Goal: Task Accomplishment & Management: Use online tool/utility

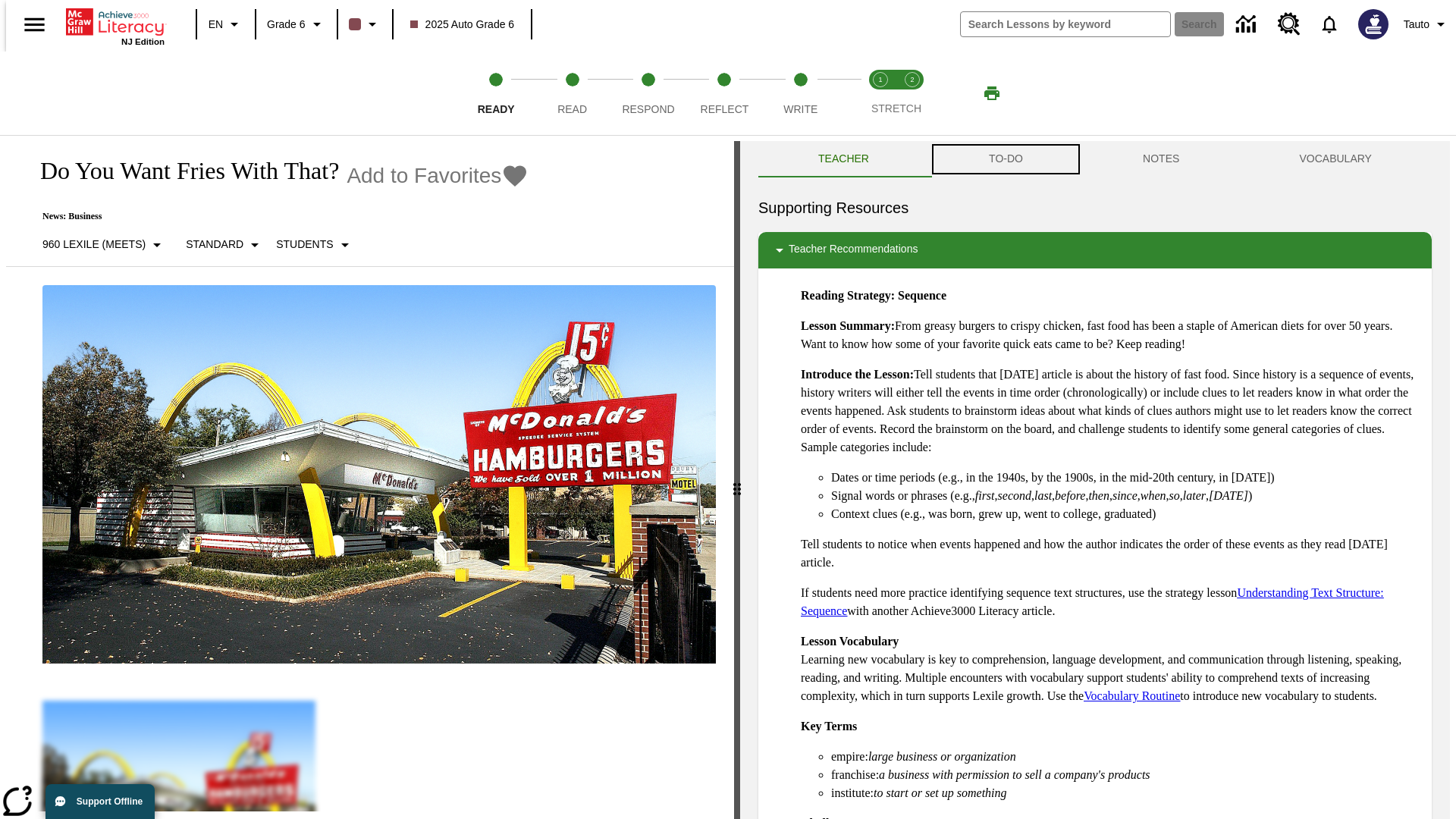
click at [1005, 159] on button "TO-DO" at bounding box center [1006, 158] width 154 height 36
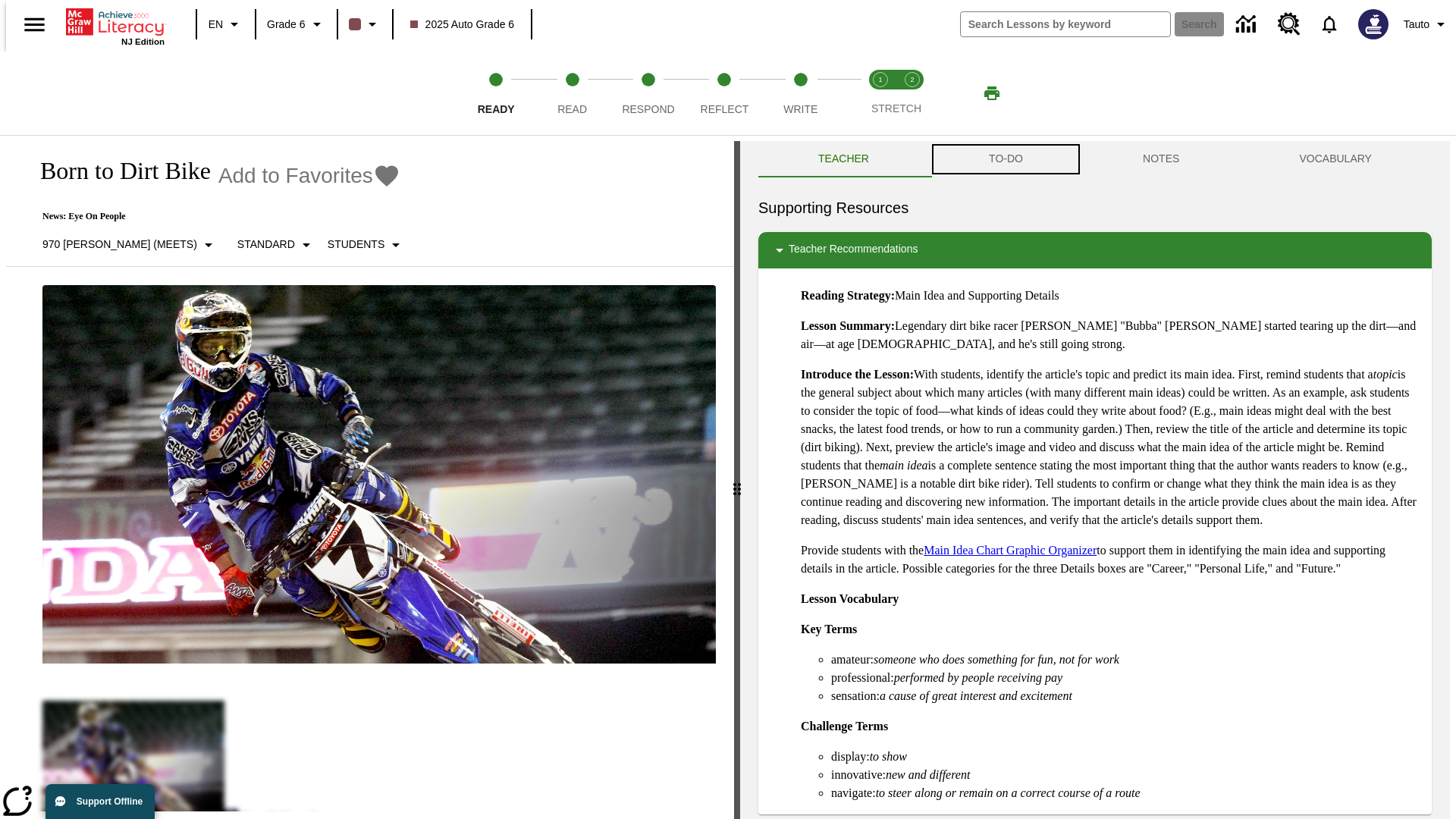
click at [1005, 159] on button "TO-DO" at bounding box center [1006, 158] width 154 height 36
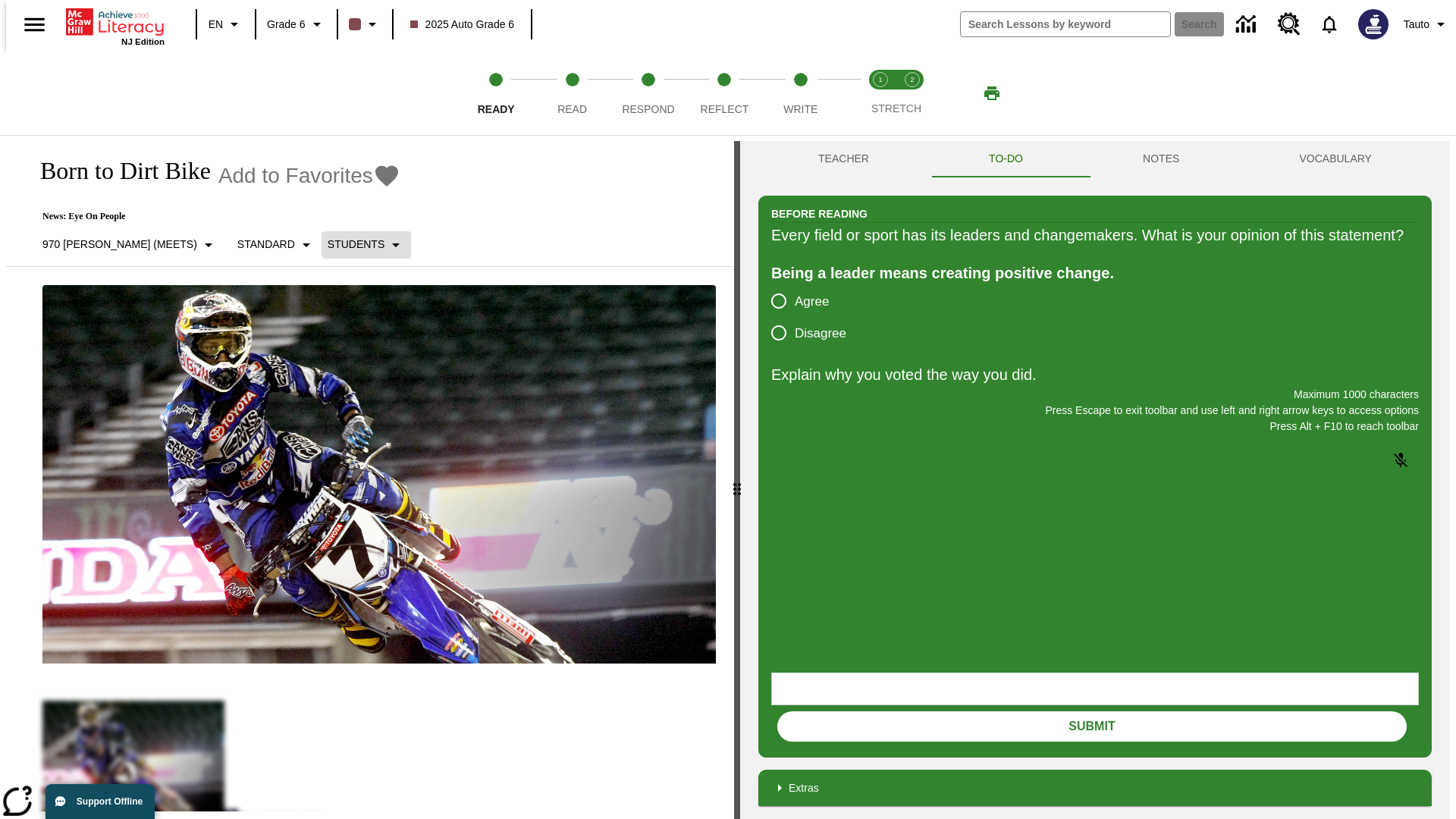
click at [328, 244] on p "Students" at bounding box center [356, 244] width 57 height 16
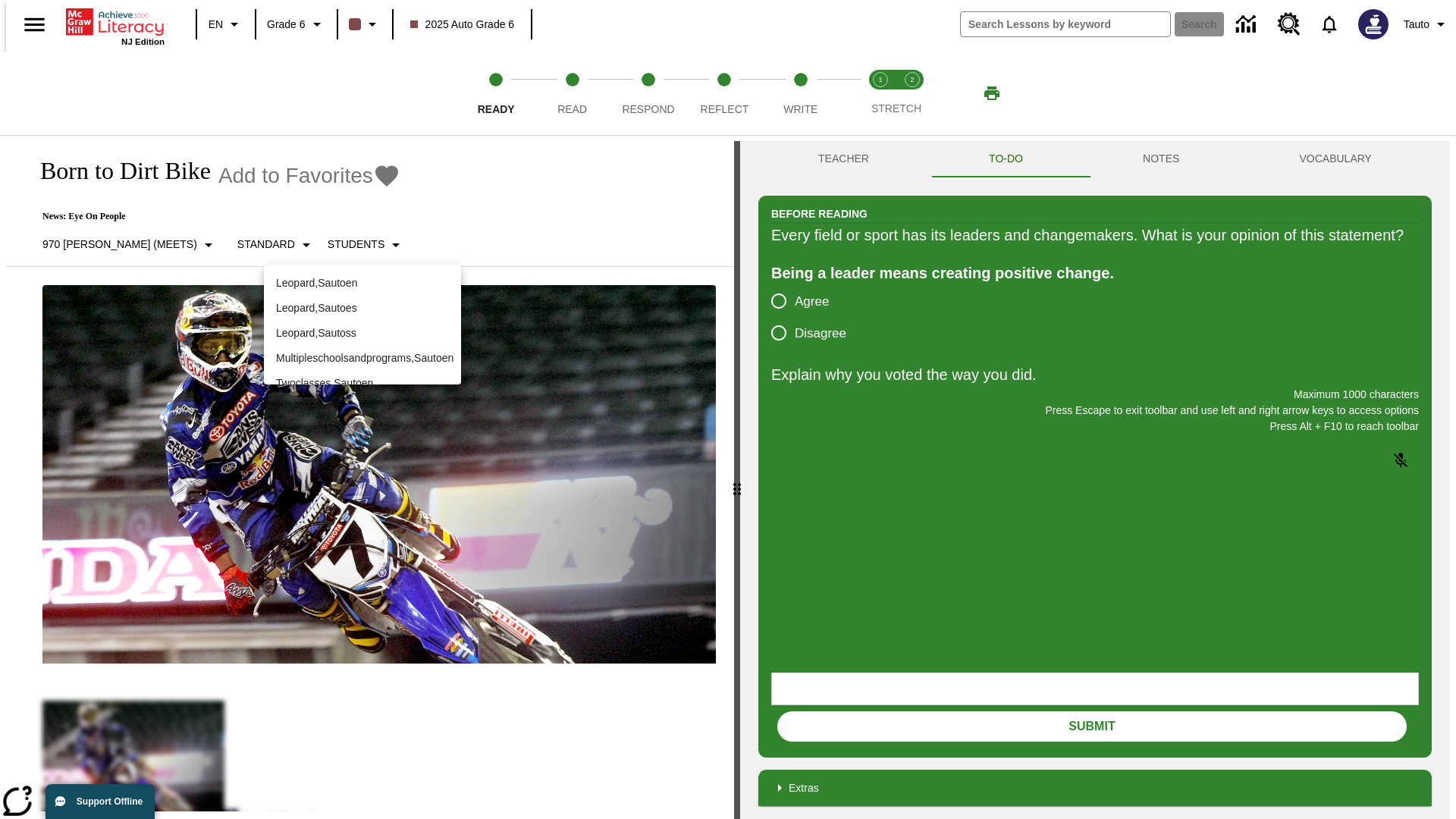
click at [363, 277] on p "Leopard , Sautoen" at bounding box center [363, 283] width 173 height 16
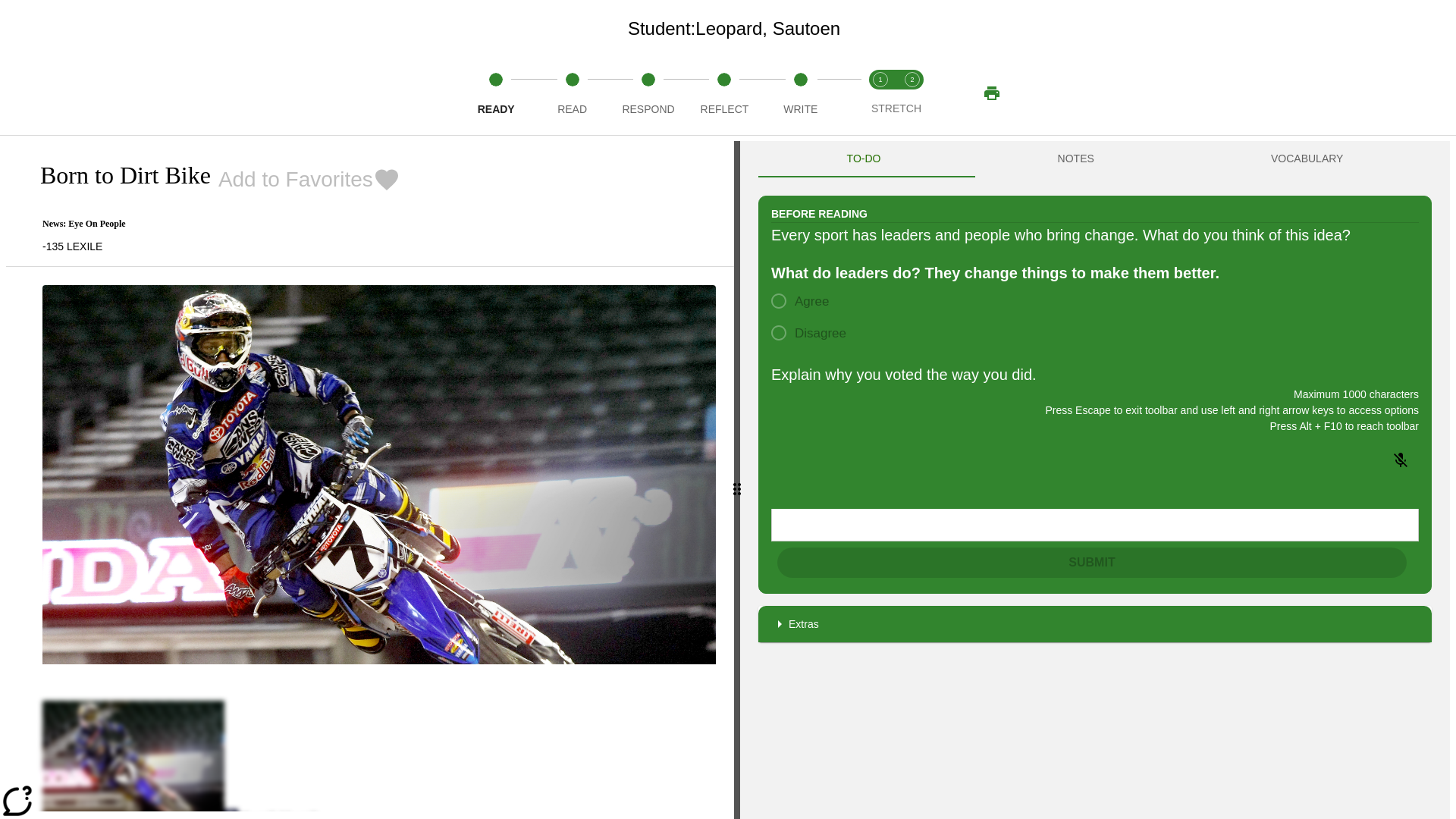
scroll to position [98, 0]
